Goal: Find specific page/section: Find specific page/section

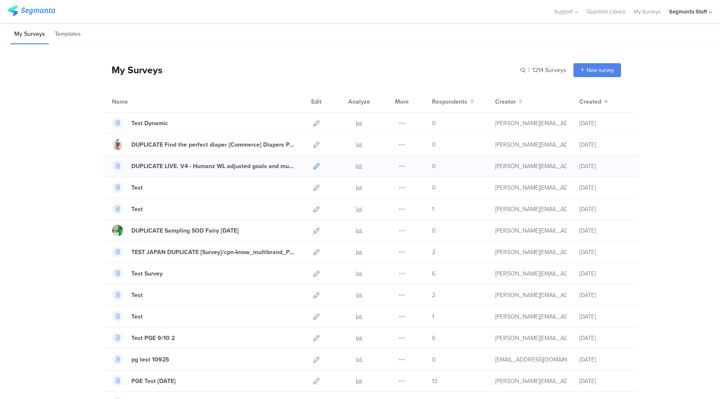
click at [313, 165] on icon at bounding box center [316, 166] width 6 height 6
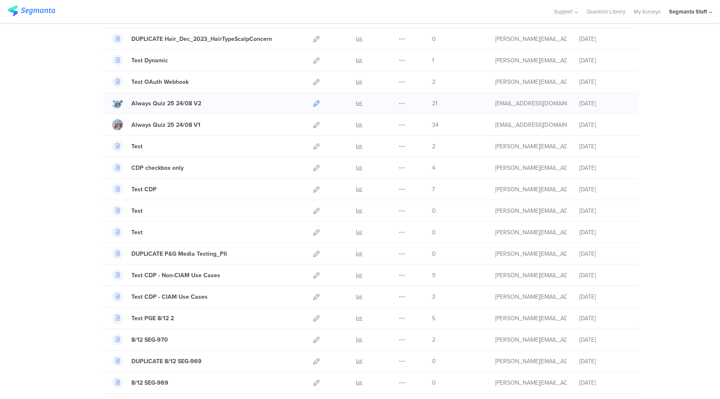
scroll to position [875, 0]
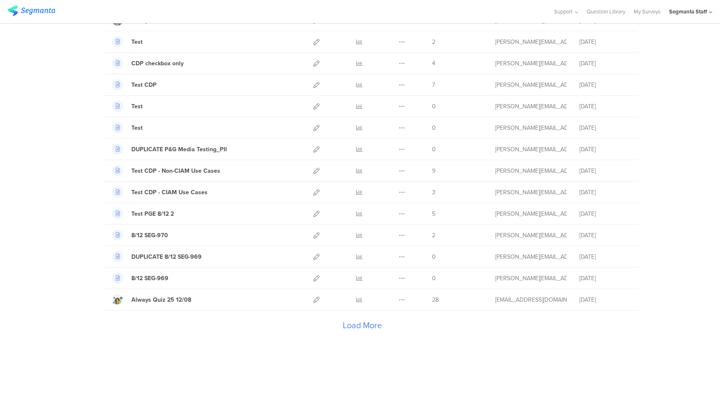
click at [361, 327] on div "Load More" at bounding box center [362, 327] width 518 height 34
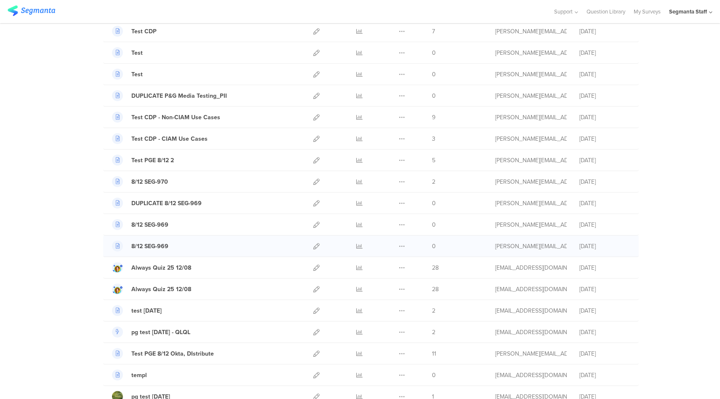
scroll to position [1071, 0]
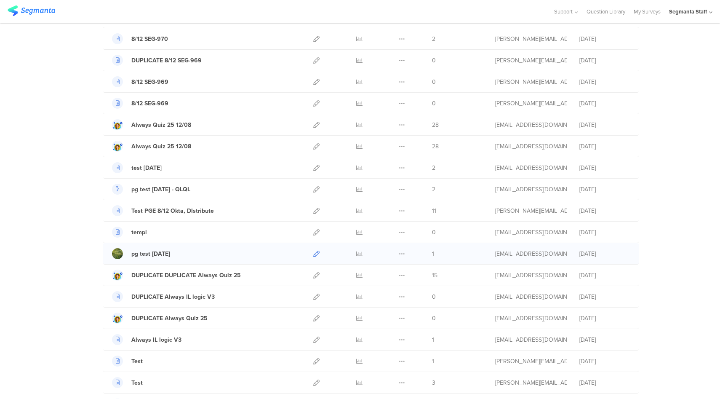
click at [313, 253] on icon at bounding box center [316, 253] width 6 height 6
click at [693, 13] on div "Segmanta Staff" at bounding box center [688, 12] width 38 height 8
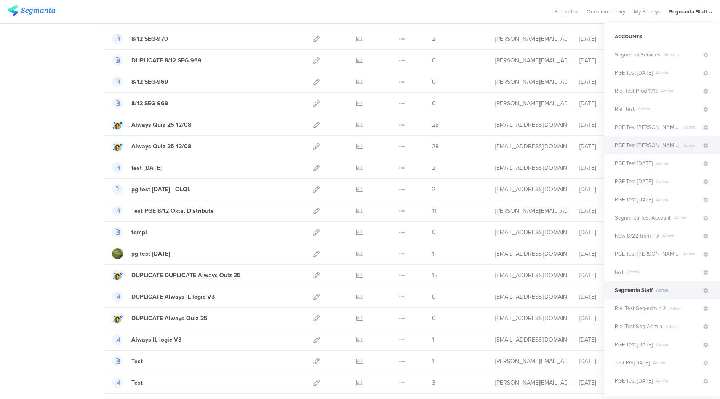
click at [646, 146] on span "PGE Test [PERSON_NAME] [DATE]" at bounding box center [646, 145] width 65 height 8
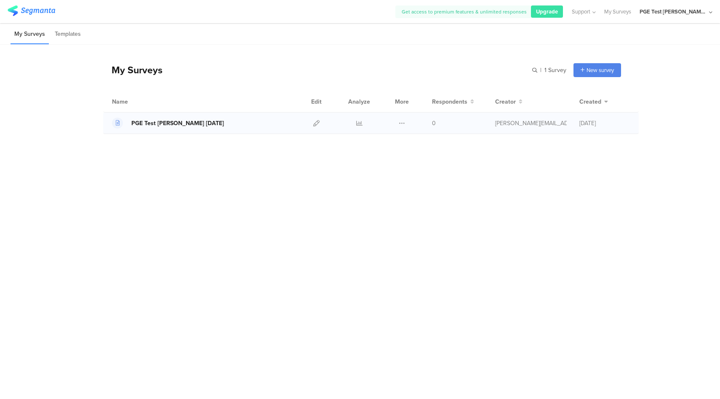
click at [170, 123] on div "PGE Test [PERSON_NAME] [DATE]" at bounding box center [177, 123] width 93 height 9
click at [414, 56] on div "My Surveys | 1 Survey New survey Start from scratch Choose from templates" at bounding box center [362, 70] width 518 height 34
click at [431, 57] on div "My Surveys | 1 Survey New survey Start from scratch Choose from templates" at bounding box center [362, 70] width 518 height 34
